Goal: Understand process/instructions: Learn about a topic

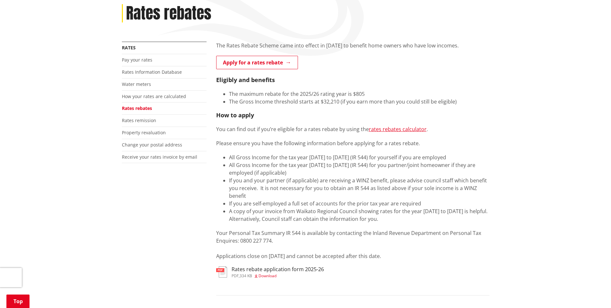
scroll to position [96, 0]
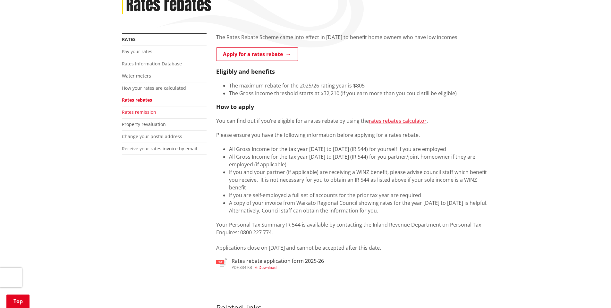
click at [137, 112] on link "Rates remission" at bounding box center [139, 112] width 34 height 6
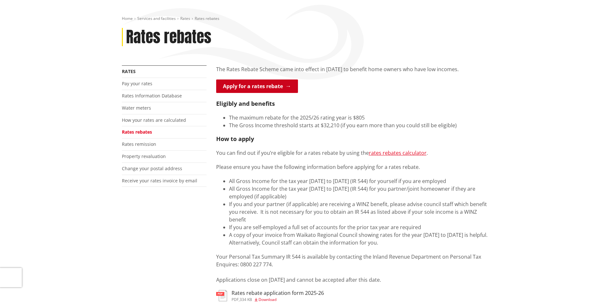
click at [257, 84] on link "Apply for a rates rebate" at bounding box center [257, 86] width 82 height 13
